Goal: Use online tool/utility: Use online tool/utility

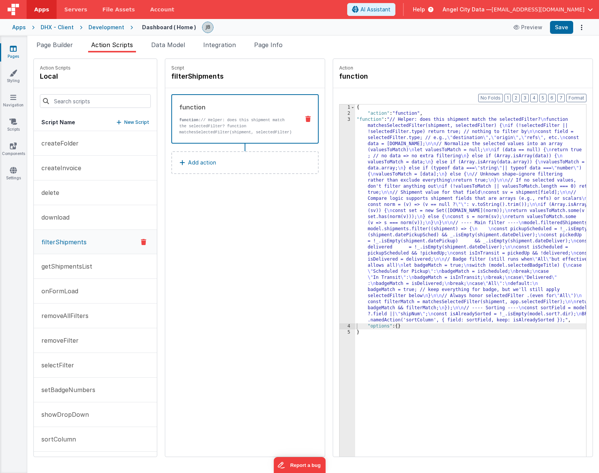
click at [333, 191] on div "Format 7 6 5 4 3 2 1 No Folds 1 2 3 4 5 { "action" : "function" , "function" : …" at bounding box center [462, 286] width 259 height 397
click at [339, 190] on div "3" at bounding box center [347, 220] width 16 height 206
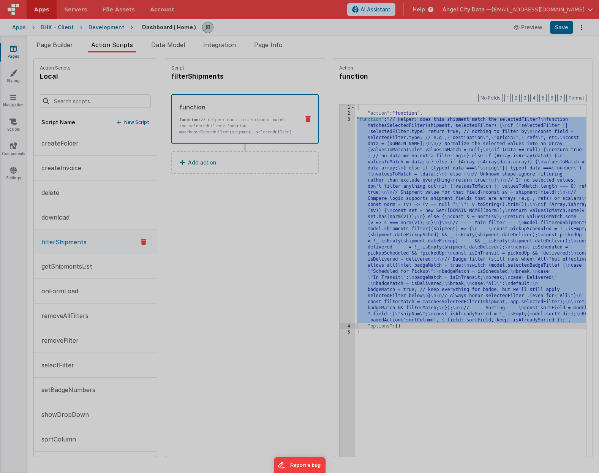
click at [326, 190] on div "// Helper: does this shipment match the selectedFilter? function matchesSelecte…" at bounding box center [308, 256] width 553 height 429
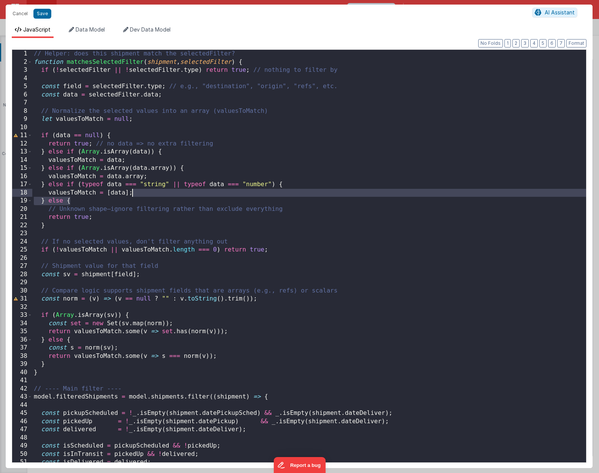
click at [208, 169] on div "// Helper: does this shipment match the selectedFilter? function matchesSelecte…" at bounding box center [308, 264] width 553 height 429
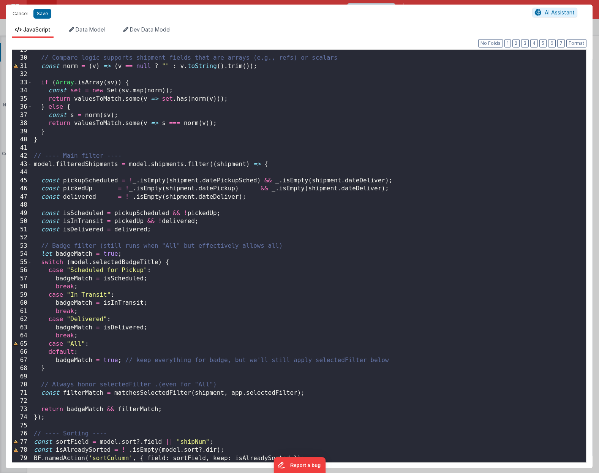
scroll to position [232, 0]
click at [258, 392] on div "// Compare logic supports shipment fields that are arrays (e.g., refs) or scala…" at bounding box center [308, 260] width 553 height 429
click at [211, 277] on div "// Compare logic supports shipment fields that are arrays (e.g., refs) or scala…" at bounding box center [308, 260] width 553 height 429
click at [261, 395] on div "// Compare logic supports shipment fields that are arrays (e.g., refs) or scala…" at bounding box center [308, 260] width 553 height 429
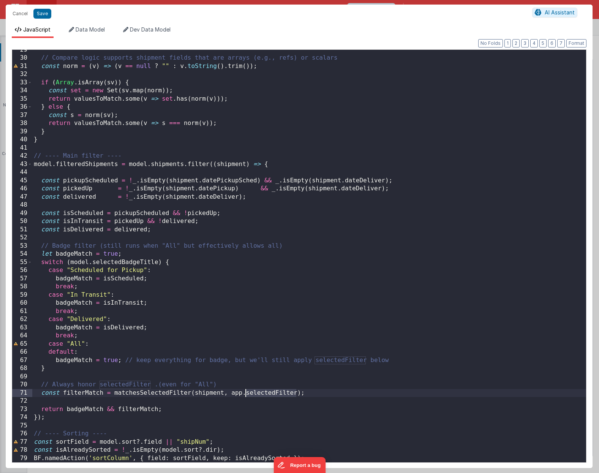
click at [261, 395] on div "// Compare logic supports shipment fields that are arrays (e.g., refs) or scala…" at bounding box center [308, 260] width 553 height 429
click at [44, 12] on button "Save" at bounding box center [42, 14] width 18 height 10
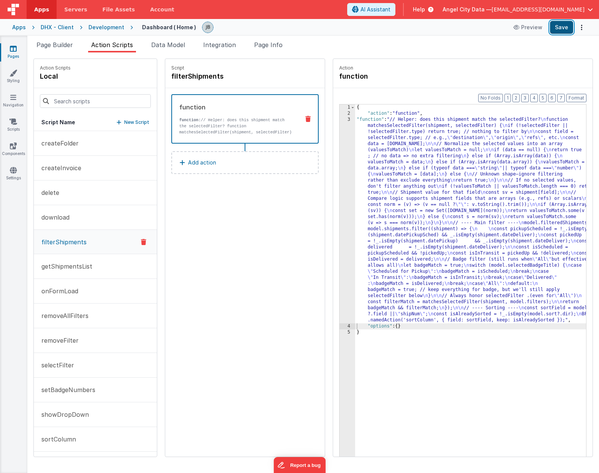
click at [561, 27] on button "Save" at bounding box center [561, 27] width 23 height 13
click at [339, 148] on div "3" at bounding box center [347, 220] width 16 height 206
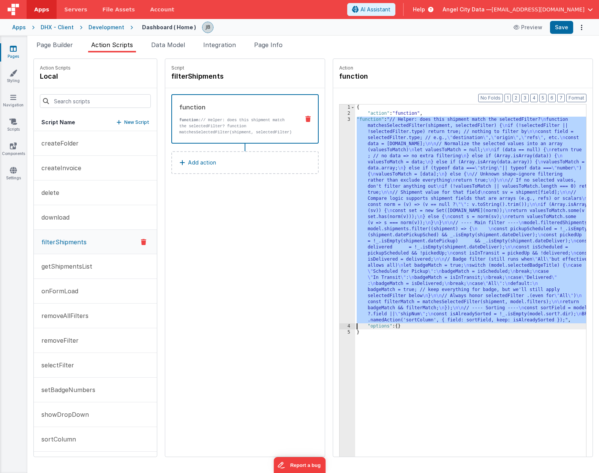
click at [339, 148] on div "3" at bounding box center [347, 220] width 16 height 206
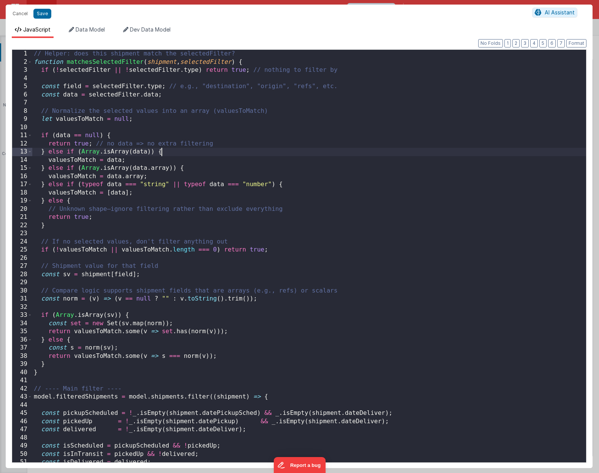
click at [327, 148] on div "// Helper: does this shipment match the selectedFilter? function matchesSelecte…" at bounding box center [308, 264] width 553 height 429
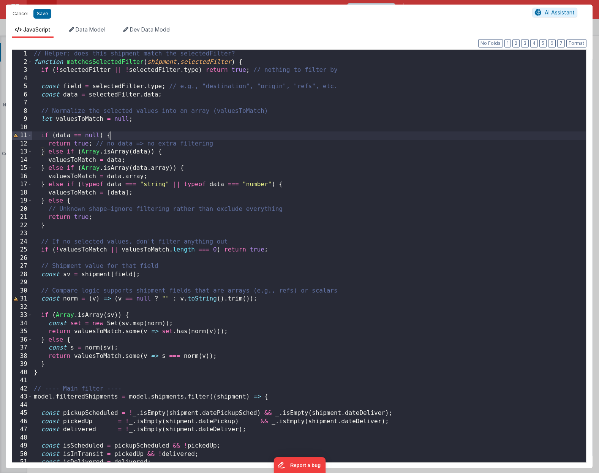
click at [253, 134] on div "// Helper: does this shipment match the selectedFilter? function matchesSelecte…" at bounding box center [308, 264] width 553 height 429
click at [200, 62] on div "// Helper: does this shipment match the selectedFilter? function matchesSelecte…" at bounding box center [308, 264] width 553 height 429
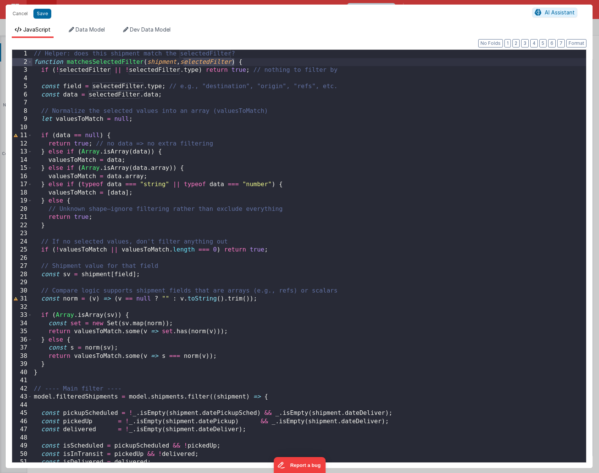
click at [150, 96] on div "// Helper: does this shipment match the selectedFilter? function matchesSelecte…" at bounding box center [308, 264] width 553 height 429
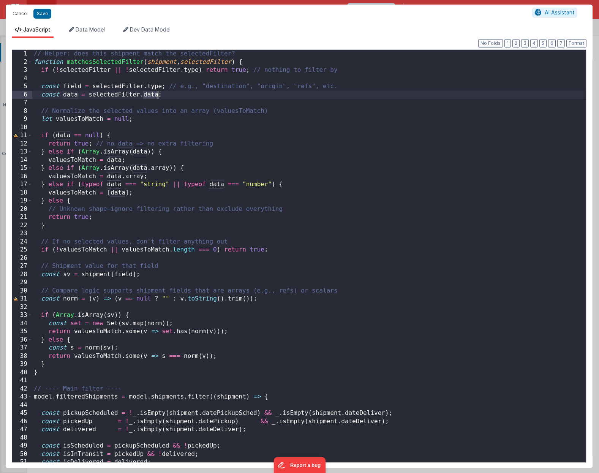
click at [150, 96] on div "// Helper: does this shipment match the selectedFilter? function matchesSelecte…" at bounding box center [308, 264] width 553 height 429
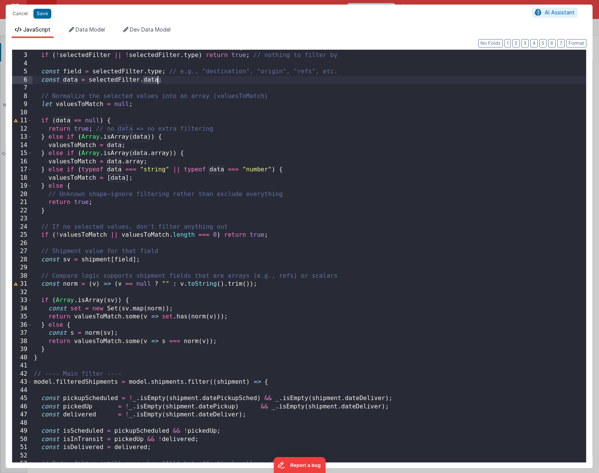
scroll to position [15, 0]
click at [21, 14] on button "Cancel" at bounding box center [20, 13] width 23 height 11
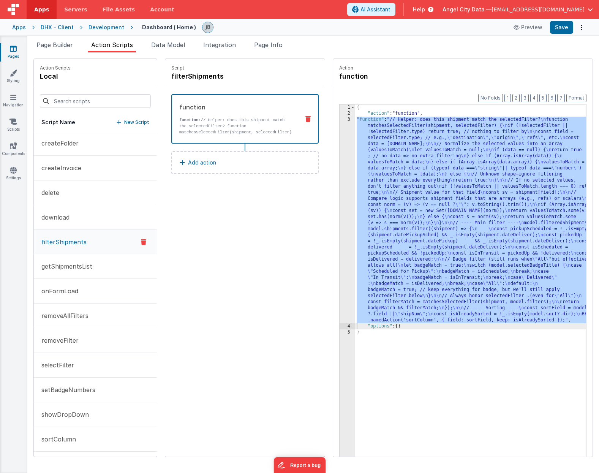
click at [339, 144] on div "3" at bounding box center [347, 220] width 16 height 206
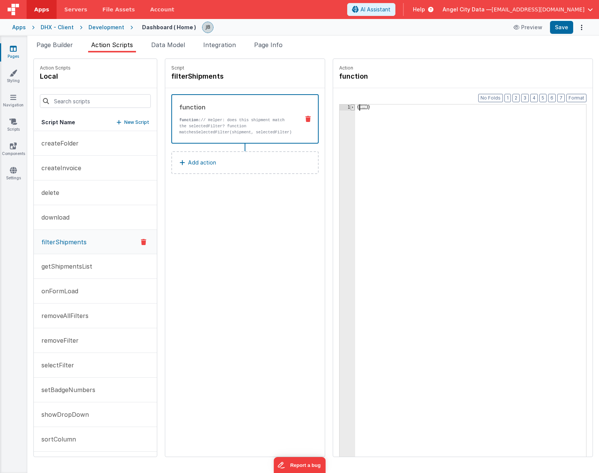
click at [350, 107] on span at bounding box center [352, 107] width 4 height 6
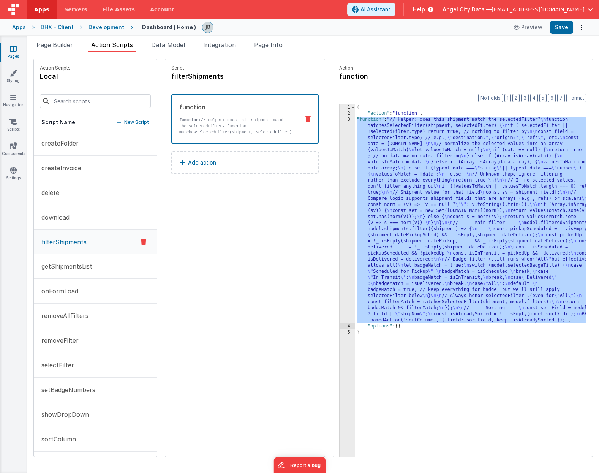
click at [339, 147] on div "3" at bounding box center [347, 220] width 16 height 206
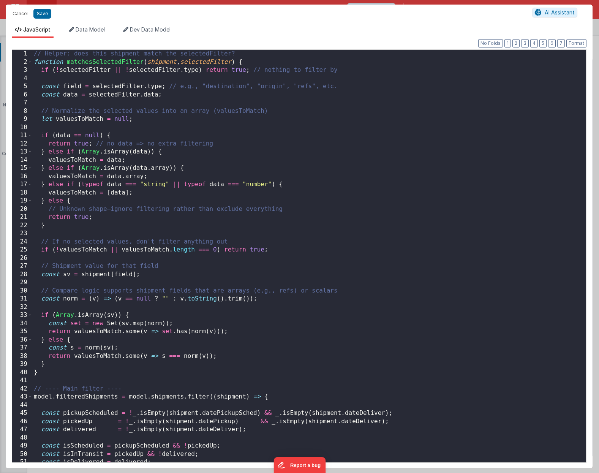
click at [331, 147] on div "// Helper: does this shipment match the selectedFilter? function matchesSelecte…" at bounding box center [308, 264] width 553 height 429
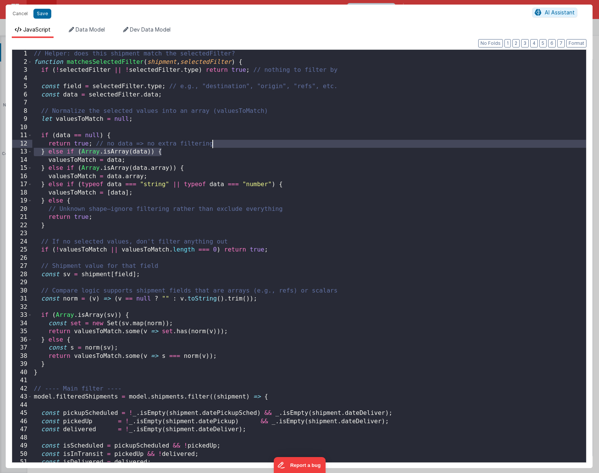
scroll to position [0, 0]
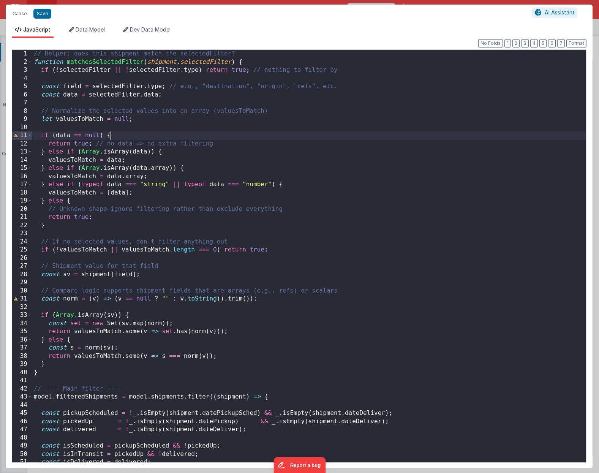
click at [218, 136] on div "// Helper: does this shipment match the selectedFilter? function matchesSelecte…" at bounding box center [308, 264] width 553 height 429
click at [204, 60] on div "// Helper: does this shipment match the selectedFilter? function matchesSelecte…" at bounding box center [308, 264] width 553 height 429
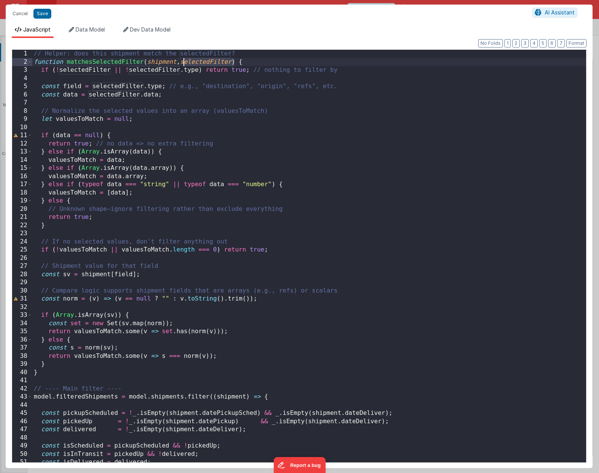
click at [204, 60] on div "// Helper: does this shipment match the selectedFilter? function matchesSelecte…" at bounding box center [308, 264] width 553 height 429
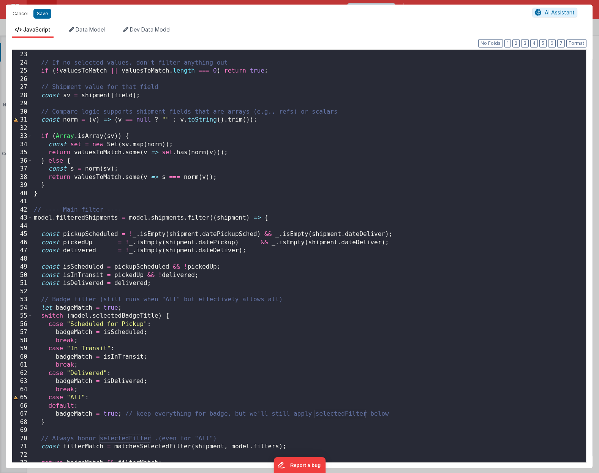
scroll to position [232, 0]
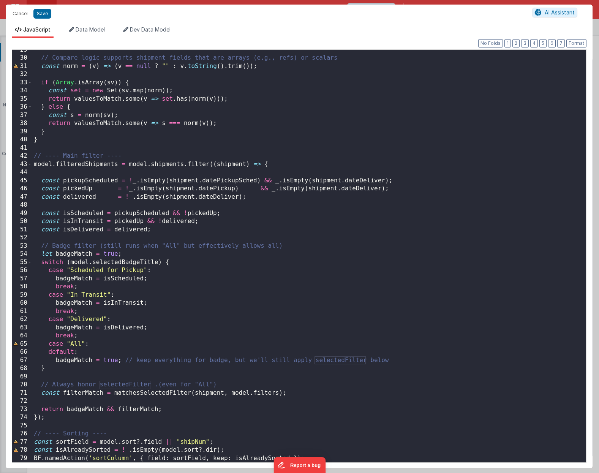
click at [179, 178] on div "// Compare logic supports shipment fields that are arrays (e.g., refs) or scala…" at bounding box center [308, 260] width 553 height 429
click at [184, 192] on div "// Compare logic supports shipment fields that are arrays (e.g., refs) or scala…" at bounding box center [308, 260] width 553 height 429
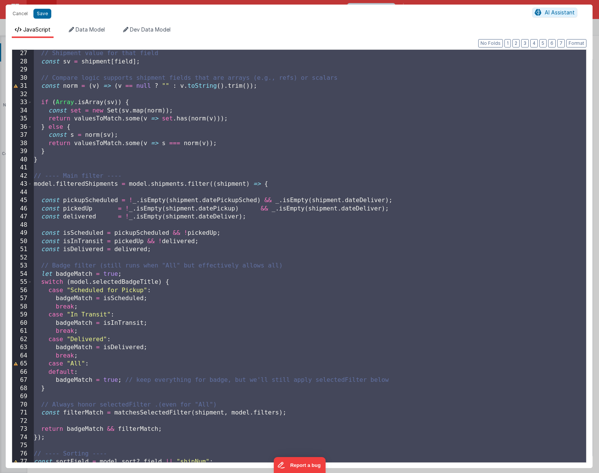
scroll to position [0, 0]
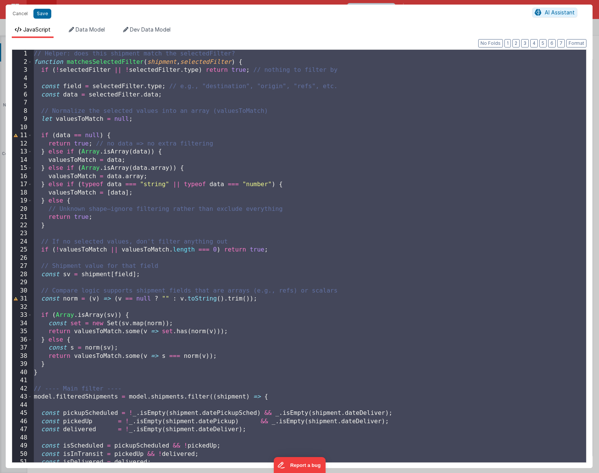
click at [32, 62] on div "2" at bounding box center [22, 62] width 20 height 8
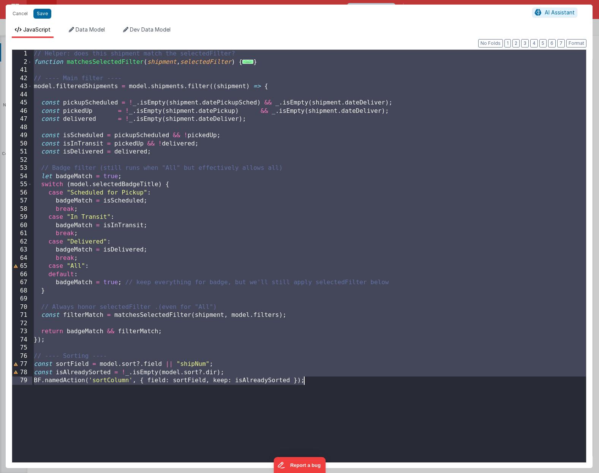
click at [140, 63] on div "// Helper: does this shipment match the selectedFilter? function matchesSelecte…" at bounding box center [308, 264] width 553 height 429
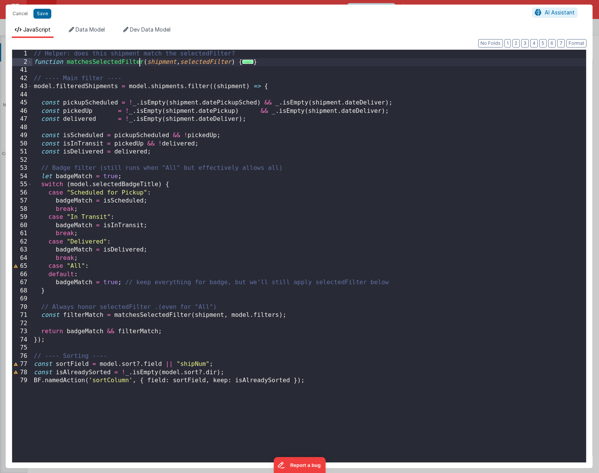
click at [142, 62] on div "// Helper: does this shipment match the selectedFilter? function matchesSelecte…" at bounding box center [308, 264] width 553 height 429
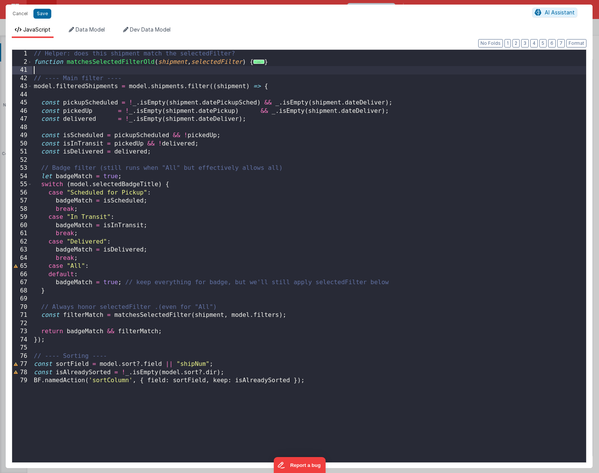
click at [288, 72] on div "// Helper: does this shipment match the selectedFilter? function matchesSelecte…" at bounding box center [308, 264] width 553 height 429
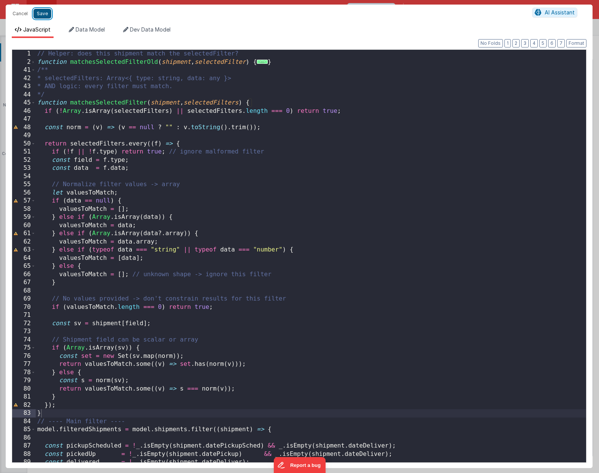
click at [45, 13] on button "Save" at bounding box center [42, 14] width 18 height 10
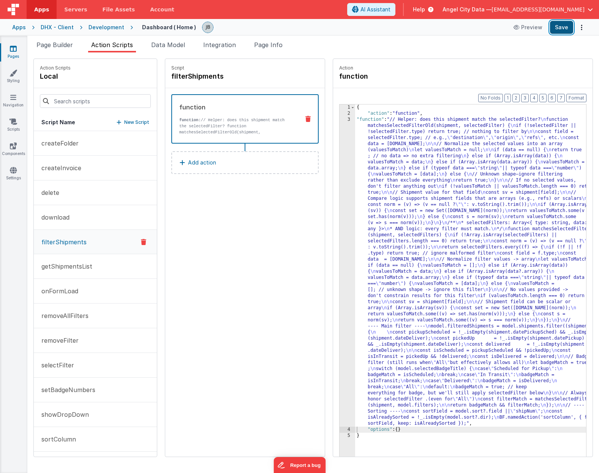
click at [566, 28] on button "Save" at bounding box center [561, 27] width 23 height 13
click at [55, 43] on span "Page Builder" at bounding box center [54, 45] width 36 height 8
